Goal: Task Accomplishment & Management: Use online tool/utility

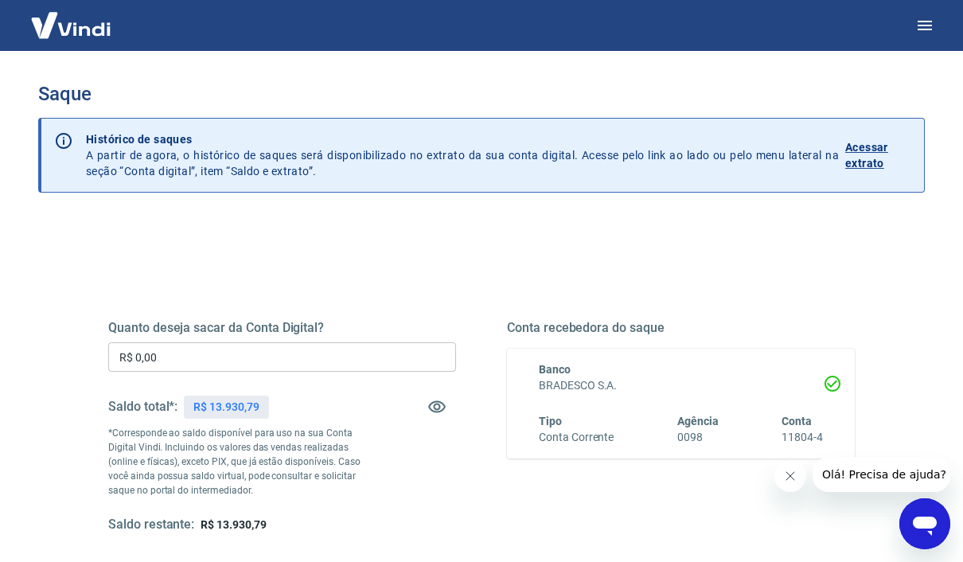
click at [323, 348] on input "R$ 0,00" at bounding box center [282, 356] width 348 height 29
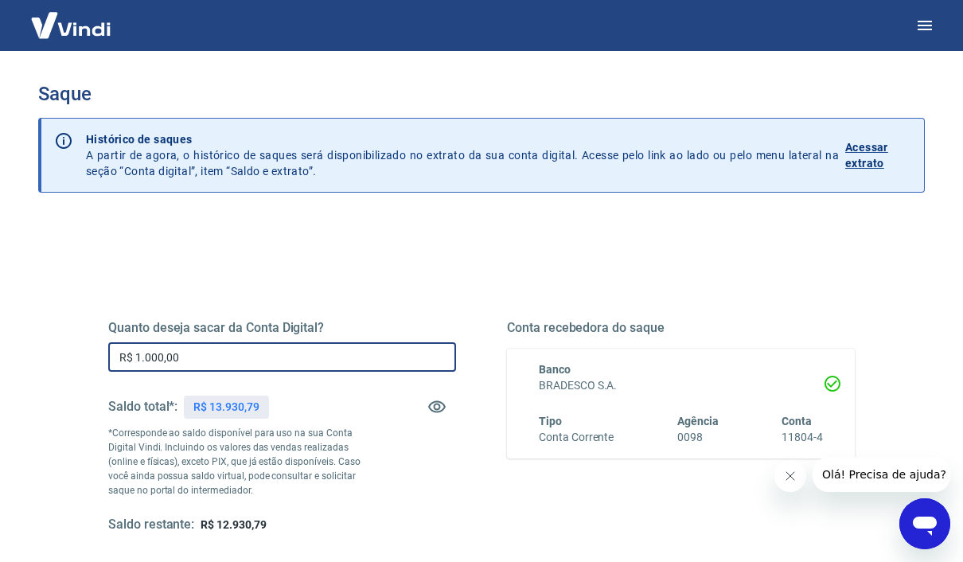
type input "R$ 10.000,00"
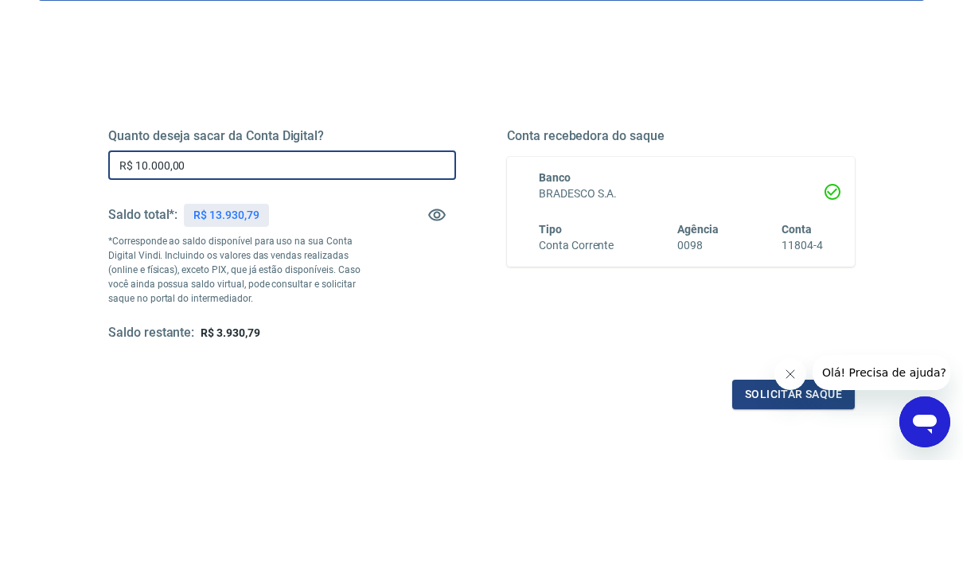
scroll to position [95, 0]
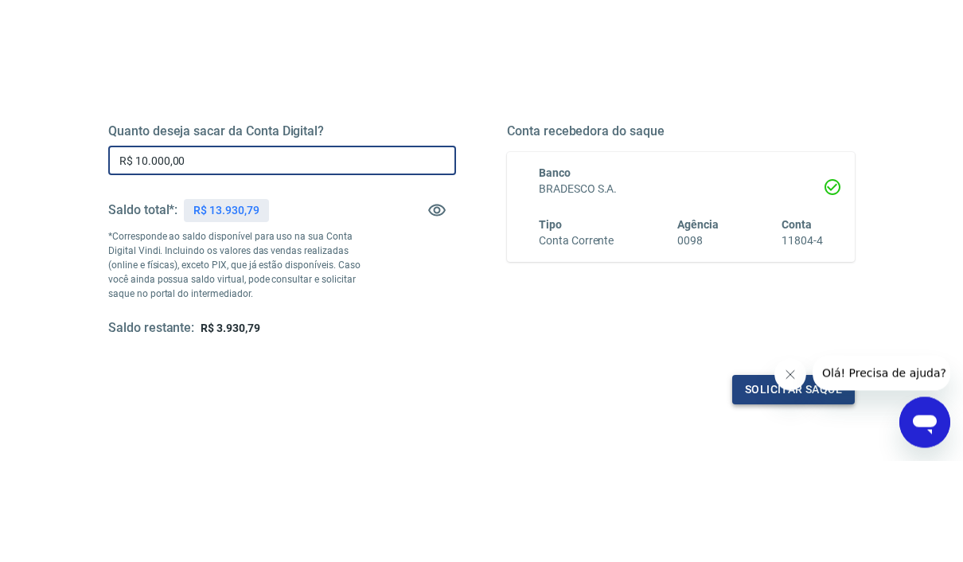
click at [733, 476] on button "Solicitar saque" at bounding box center [793, 490] width 123 height 29
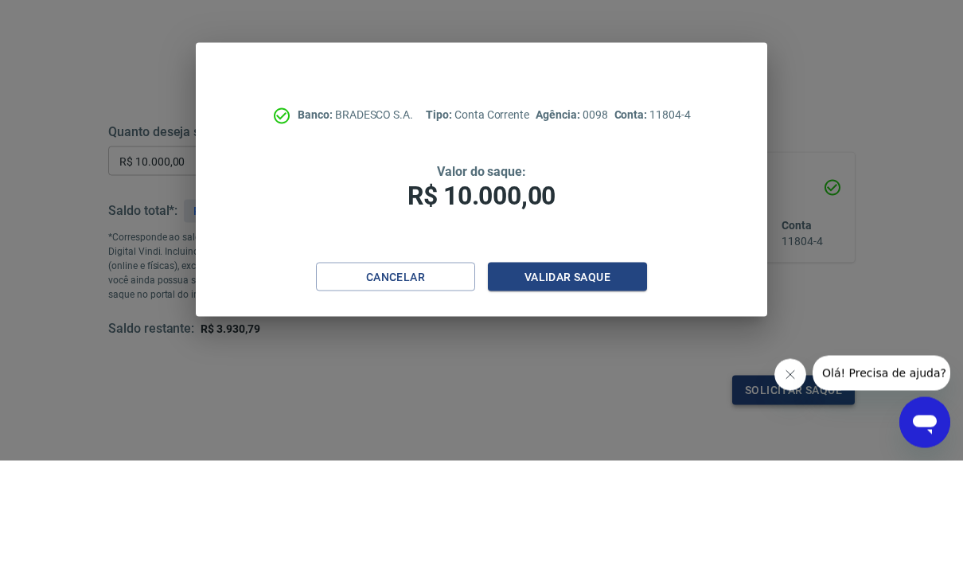
scroll to position [196, 0]
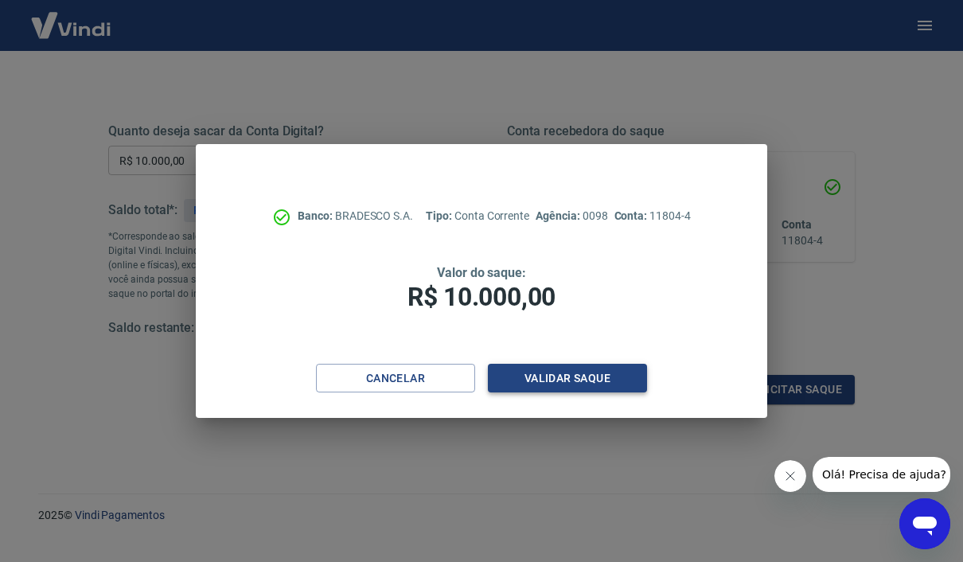
click at [567, 391] on button "Validar saque" at bounding box center [567, 378] width 159 height 29
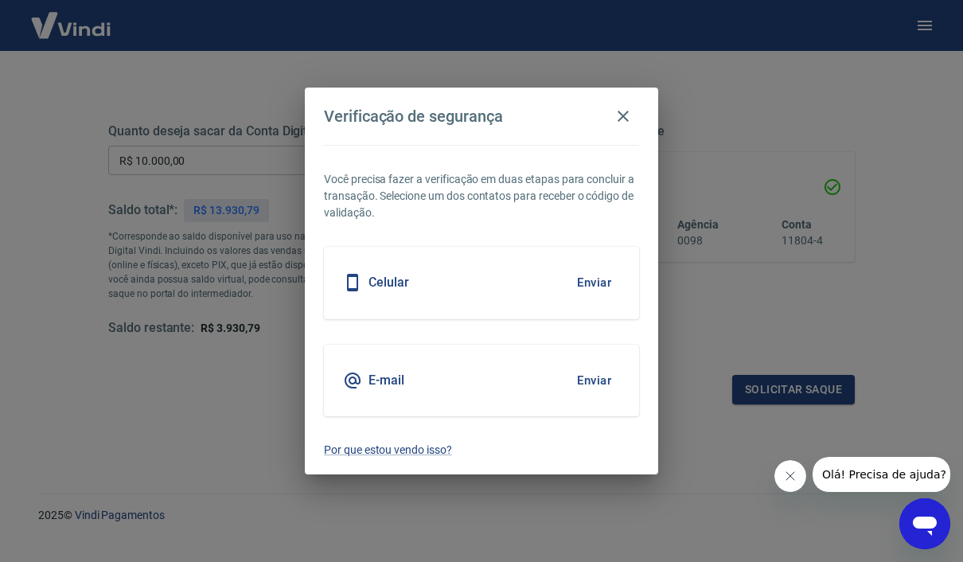
click at [605, 295] on button "Enviar" at bounding box center [594, 282] width 52 height 33
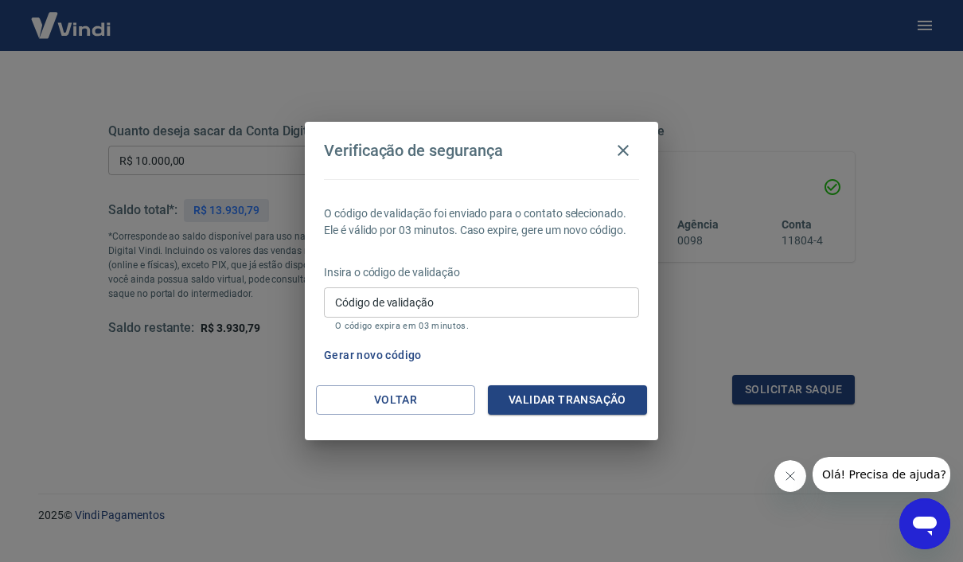
click at [530, 300] on input "Código de validação" at bounding box center [481, 301] width 315 height 29
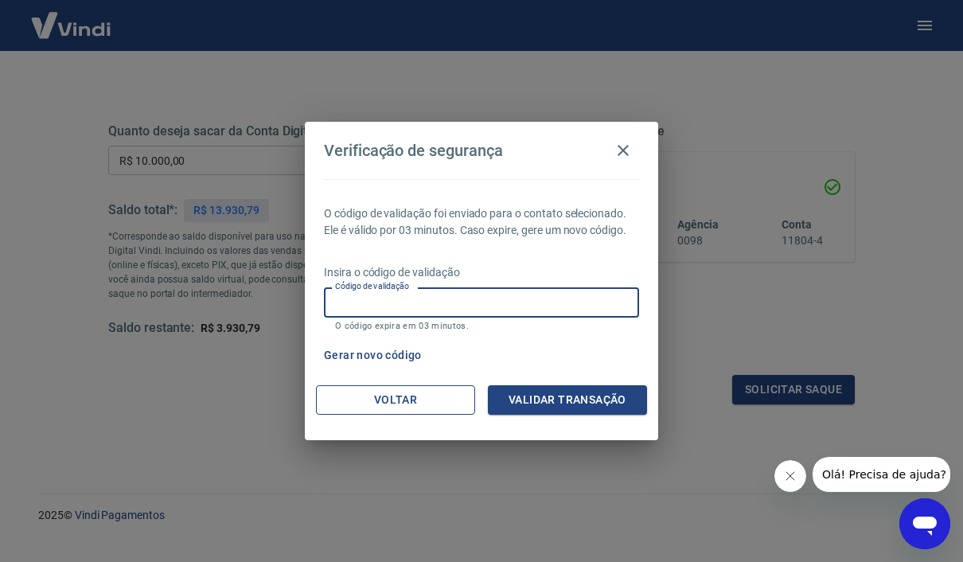
click at [401, 409] on button "Voltar" at bounding box center [395, 399] width 159 height 29
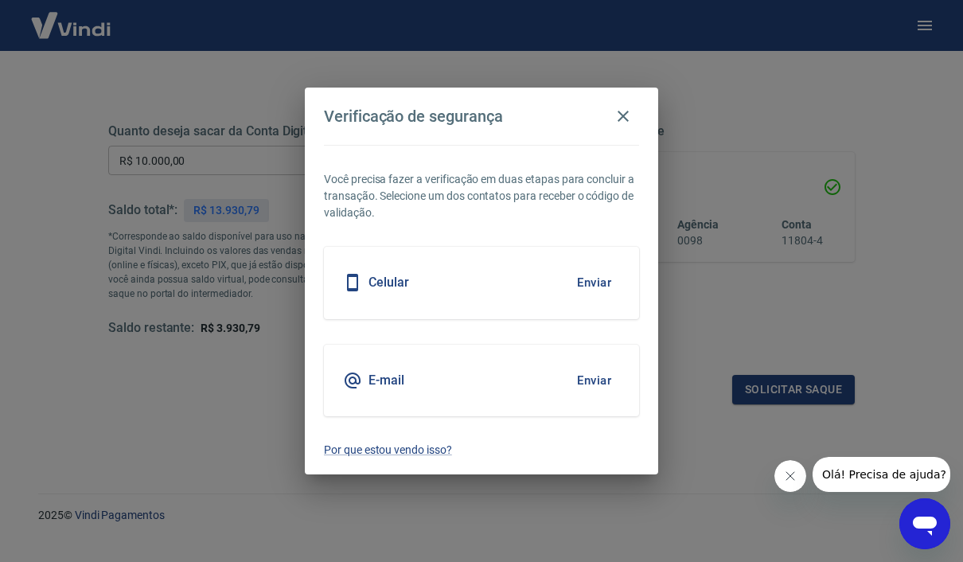
click at [601, 282] on button "Enviar" at bounding box center [594, 282] width 52 height 33
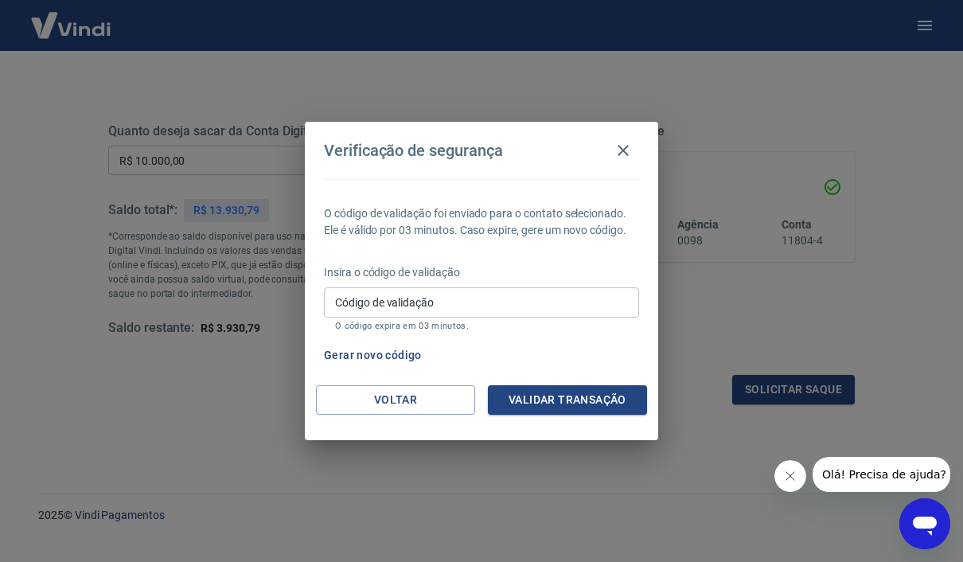
click at [620, 146] on icon "button" at bounding box center [622, 150] width 19 height 19
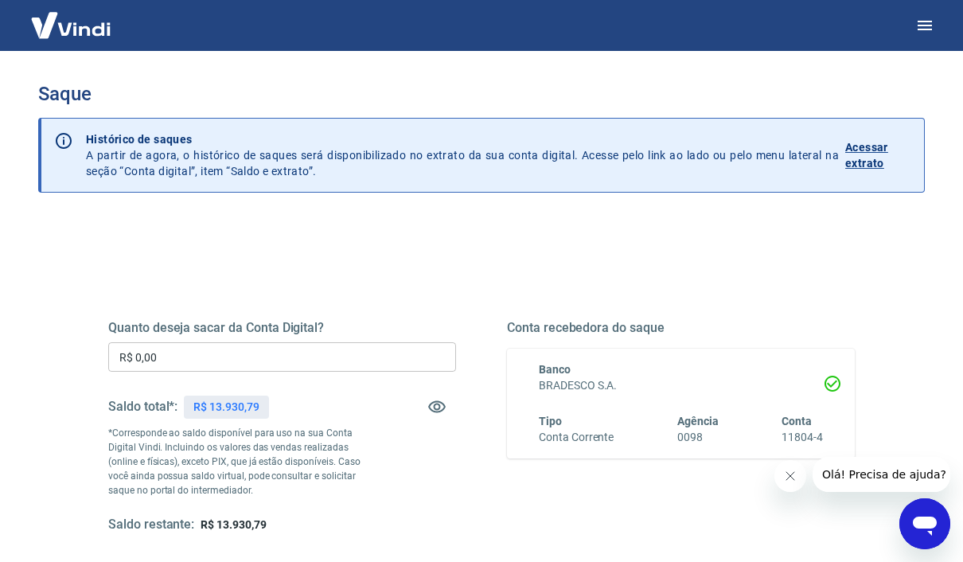
click at [292, 344] on input "R$ 0,00" at bounding box center [282, 356] width 348 height 29
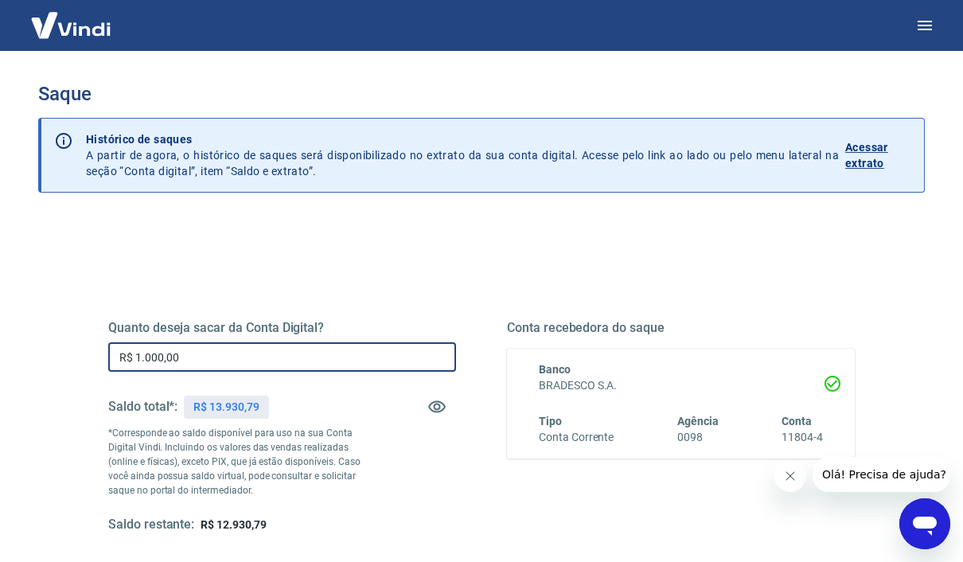
type input "R$ 10.000,00"
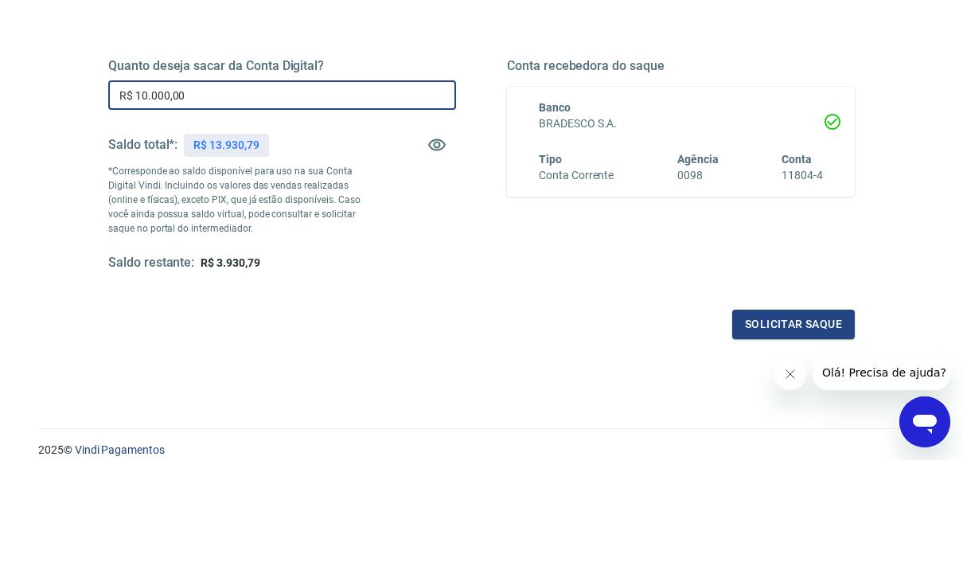
scroll to position [166, 0]
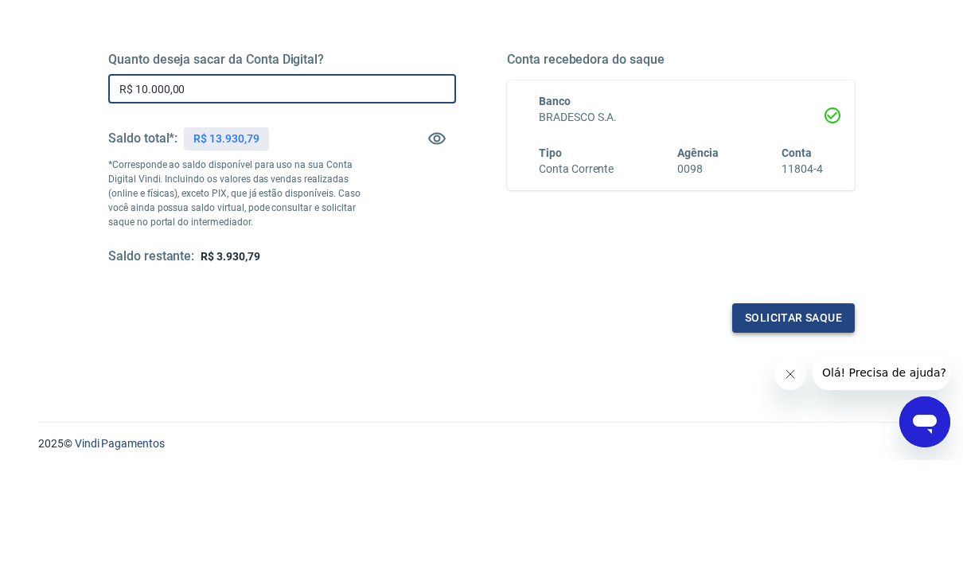
click at [761, 405] on button "Solicitar saque" at bounding box center [793, 419] width 123 height 29
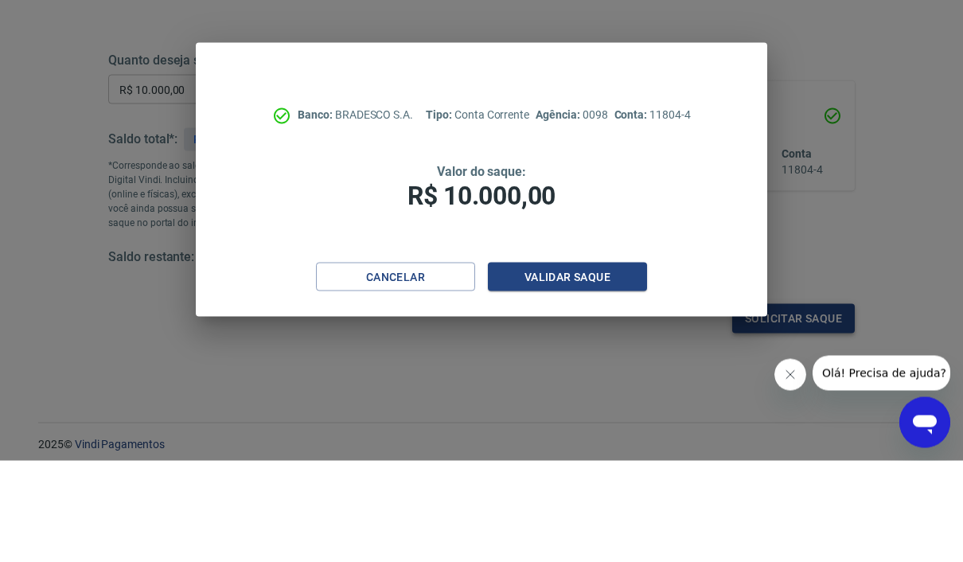
scroll to position [224, 0]
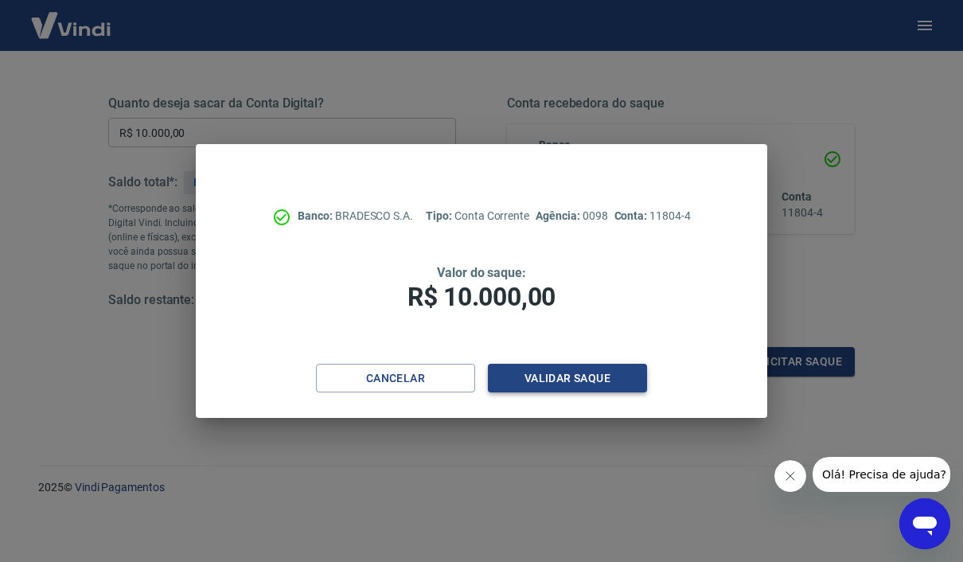
click at [604, 375] on button "Validar saque" at bounding box center [567, 378] width 159 height 29
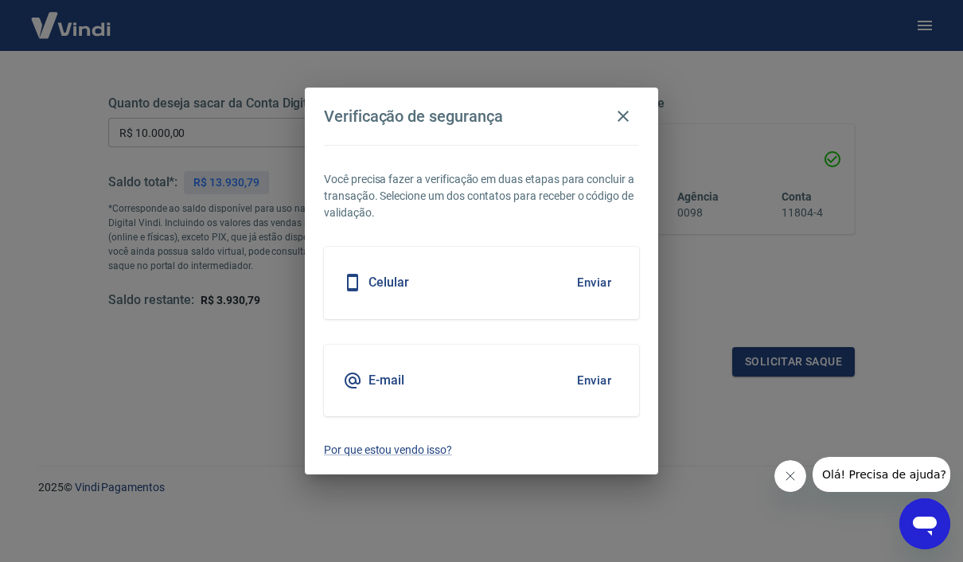
click at [602, 276] on button "Enviar" at bounding box center [594, 282] width 52 height 33
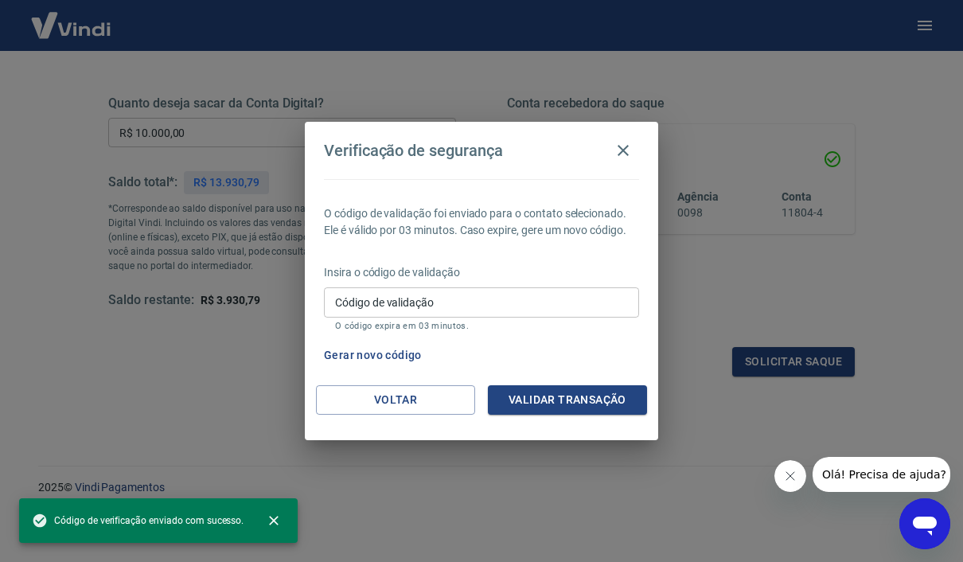
click at [523, 297] on input "Código de validação" at bounding box center [481, 301] width 315 height 29
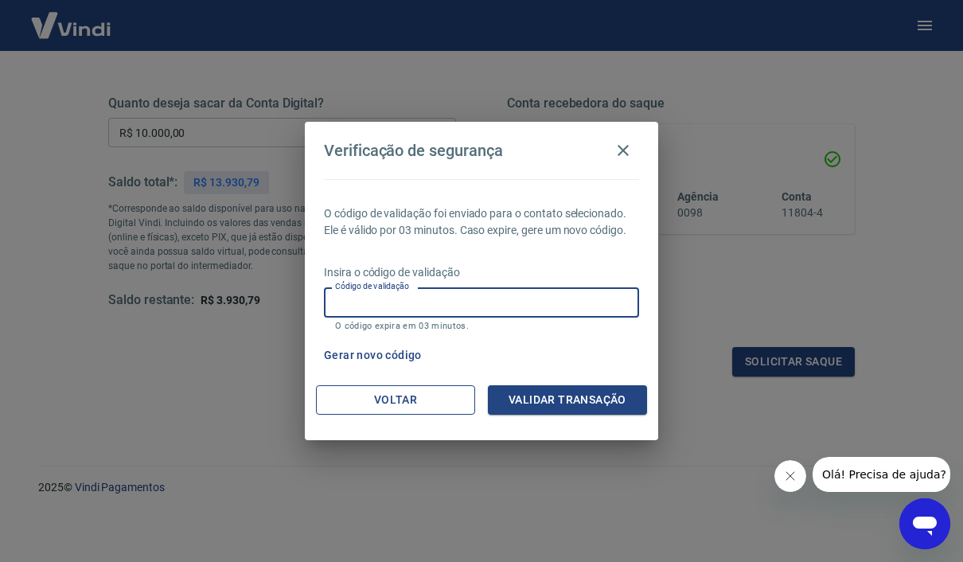
click at [422, 397] on button "Voltar" at bounding box center [395, 399] width 159 height 29
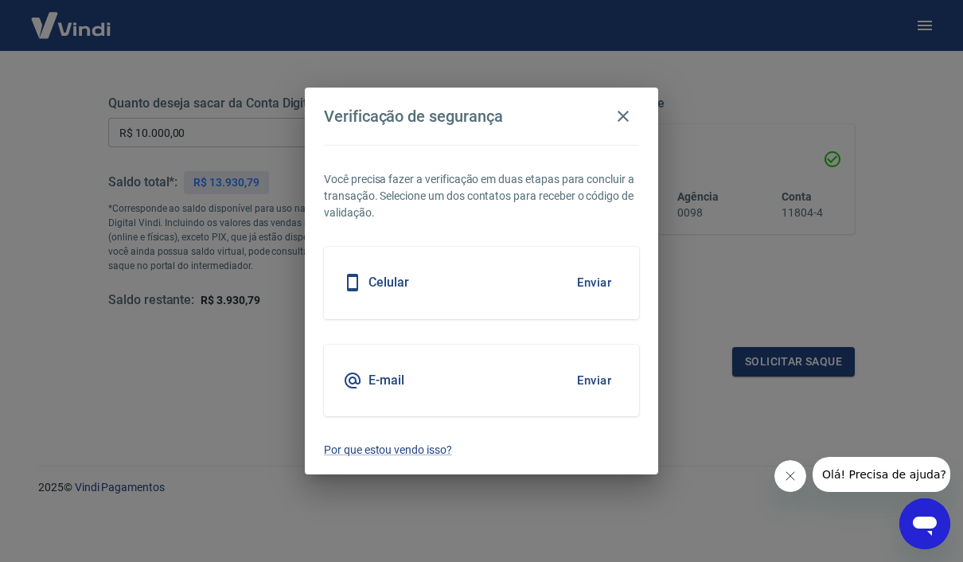
click at [597, 364] on button "Enviar" at bounding box center [594, 380] width 52 height 33
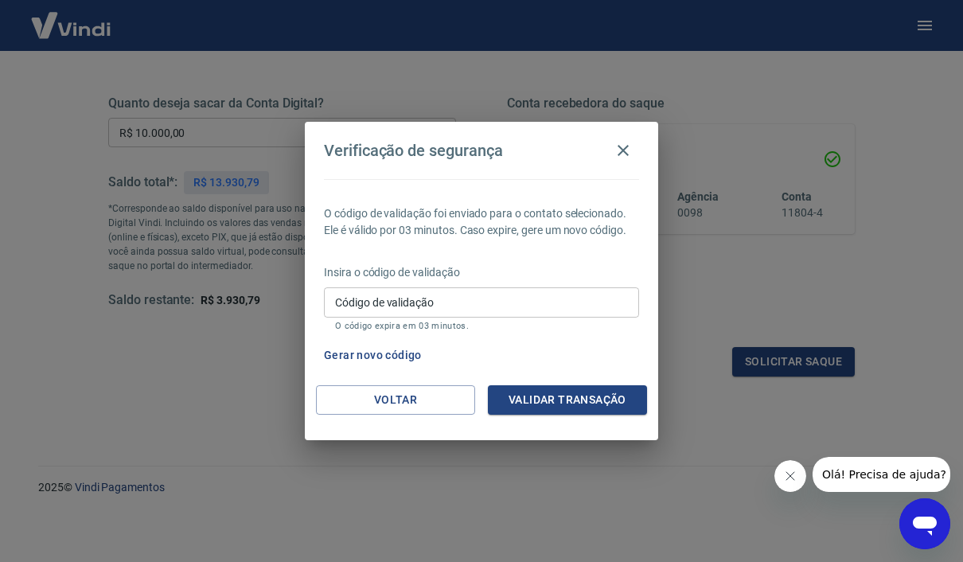
click at [546, 305] on input "Código de validação" at bounding box center [481, 301] width 315 height 29
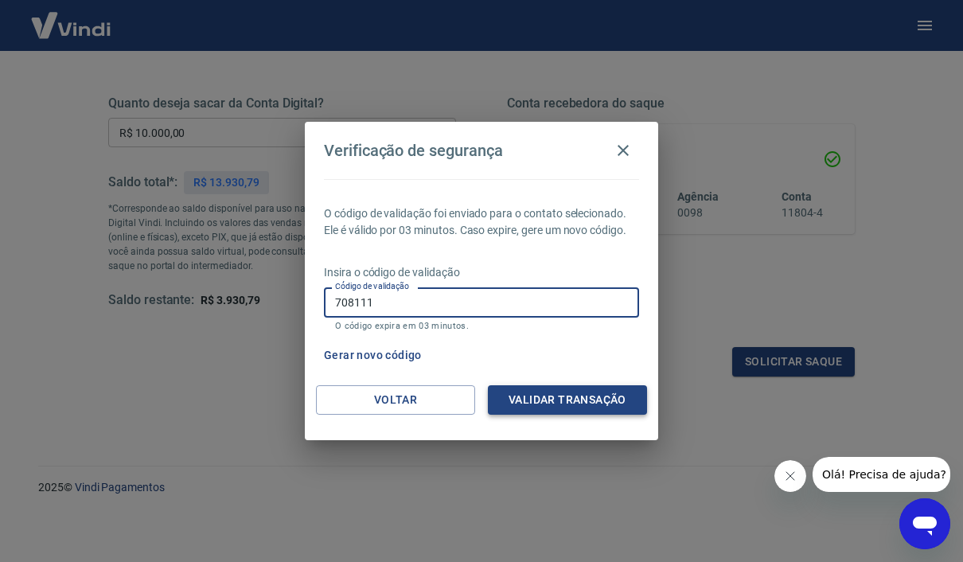
type input "708111"
click at [565, 391] on button "Validar transação" at bounding box center [567, 399] width 159 height 29
